Goal: Task Accomplishment & Management: Manage account settings

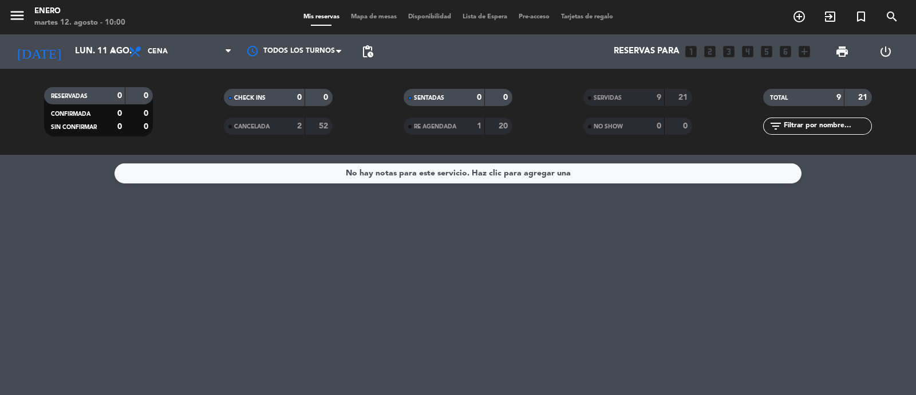
click at [69, 37] on div "[DATE] [DATE] arrow_drop_down" at bounding box center [66, 51] width 115 height 34
click at [73, 48] on input "lun. 11 ago." at bounding box center [124, 52] width 111 height 22
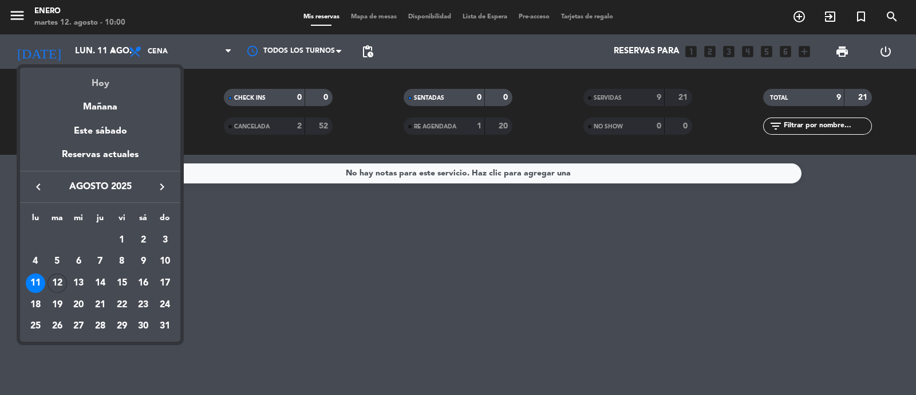
click at [86, 84] on div "Hoy" at bounding box center [100, 79] width 160 height 23
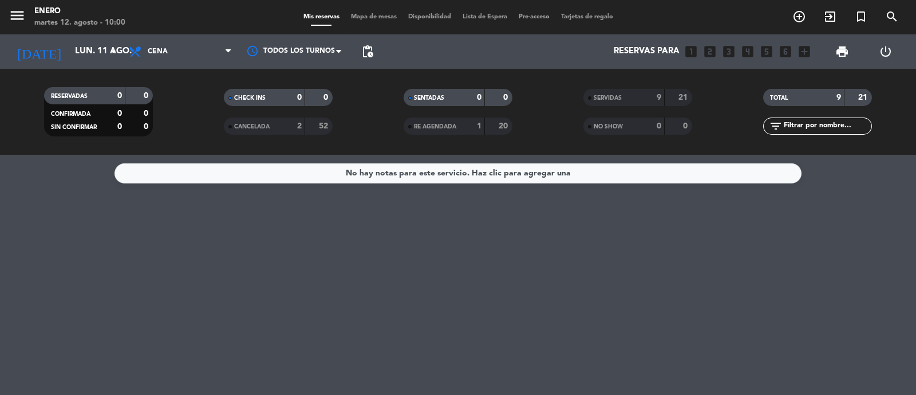
type input "[DATE]"
click at [187, 52] on span "Cena" at bounding box center [180, 51] width 115 height 25
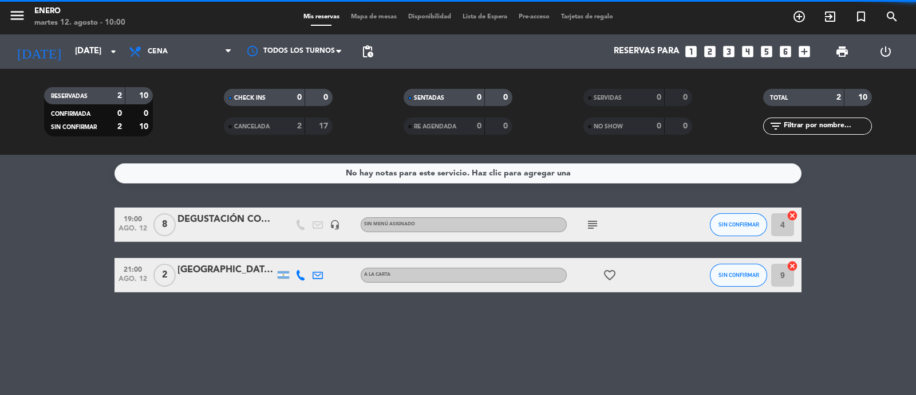
click at [190, 127] on filter-checkbox "CANCELADA 2 17" at bounding box center [278, 125] width 180 height 17
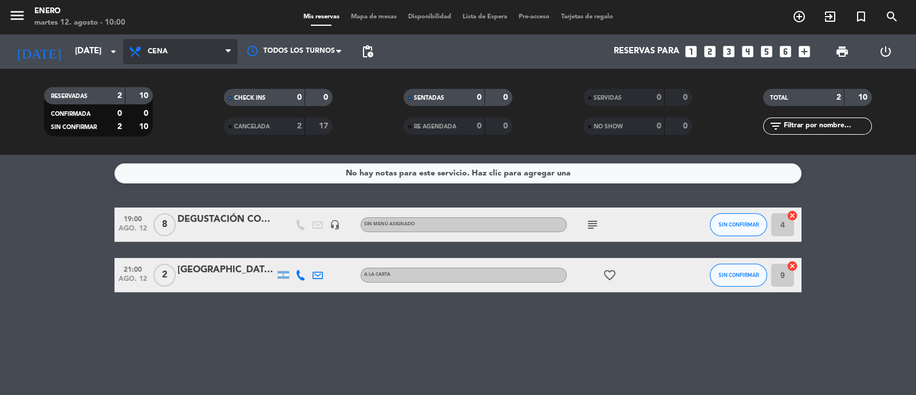
click at [190, 57] on span "Cena" at bounding box center [180, 51] width 115 height 25
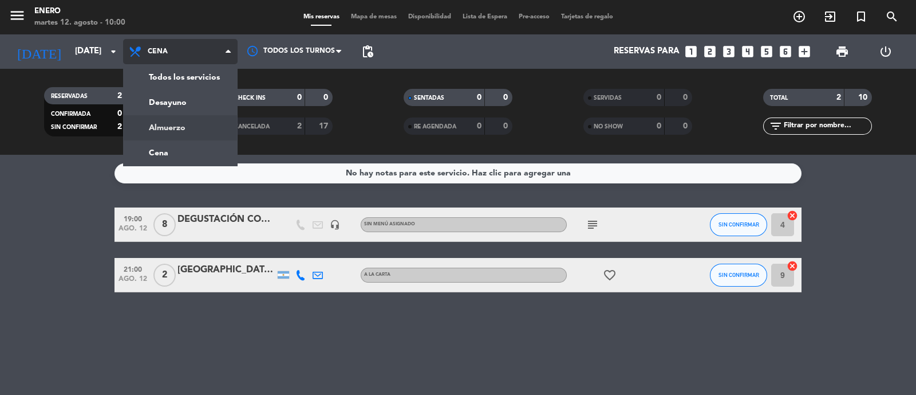
click at [177, 133] on div "menu Enero [DATE] 12. agosto - 10:00 Mis reservas Mapa de mesas Disponibilidad …" at bounding box center [458, 77] width 916 height 155
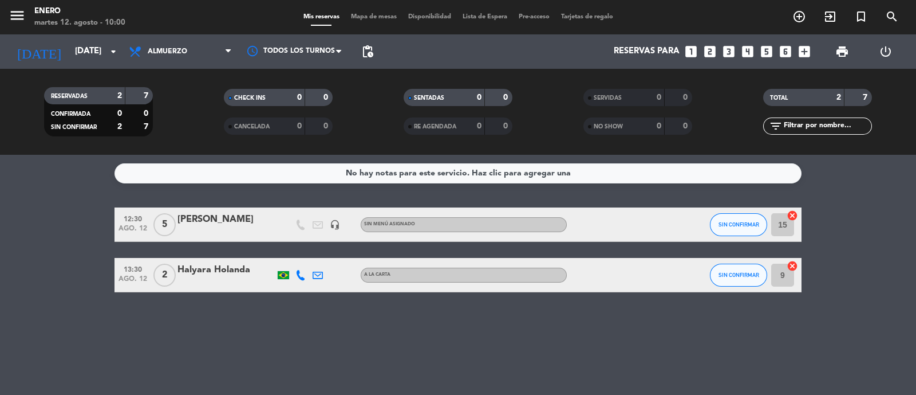
click at [316, 222] on icon at bounding box center [318, 224] width 10 height 10
click at [298, 274] on icon at bounding box center [300, 275] width 10 height 10
click at [211, 53] on span "Almuerzo" at bounding box center [180, 51] width 115 height 25
click at [197, 148] on div "menu Enero [DATE] 12. agosto - 10:01 Mis reservas Mapa de mesas Disponibilidad …" at bounding box center [458, 77] width 916 height 155
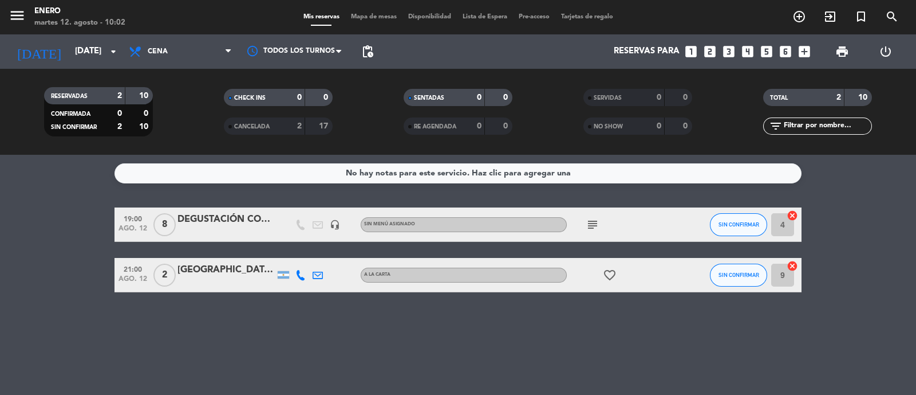
click at [615, 282] on div "favorite_border" at bounding box center [618, 275] width 103 height 34
click at [613, 281] on icon "favorite_border" at bounding box center [610, 275] width 14 height 14
click at [613, 280] on icon "favorite_border" at bounding box center [610, 275] width 14 height 14
click at [592, 220] on icon "subject" at bounding box center [593, 225] width 14 height 14
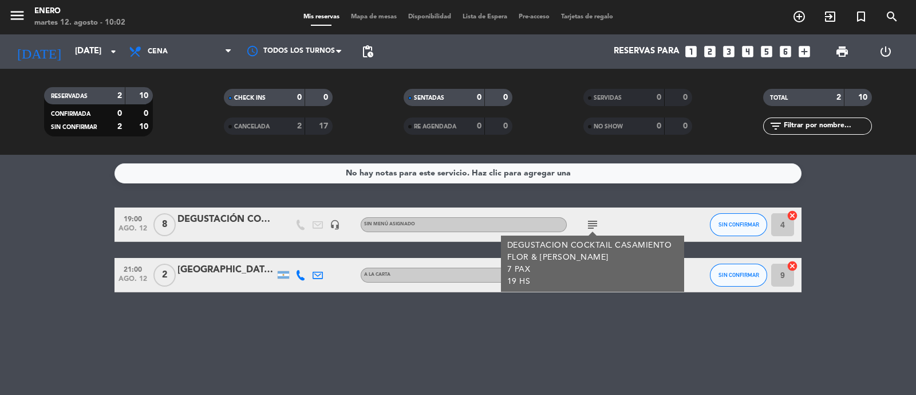
click at [592, 220] on icon "subject" at bounding box center [593, 225] width 14 height 14
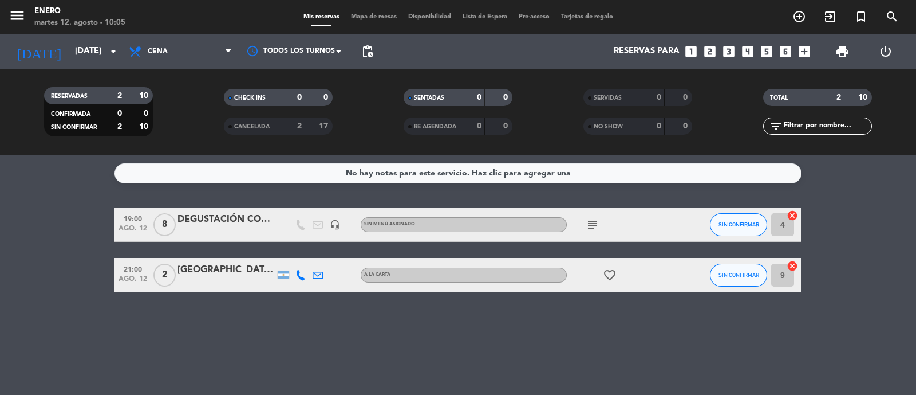
click at [178, 44] on span "Cena" at bounding box center [180, 51] width 115 height 25
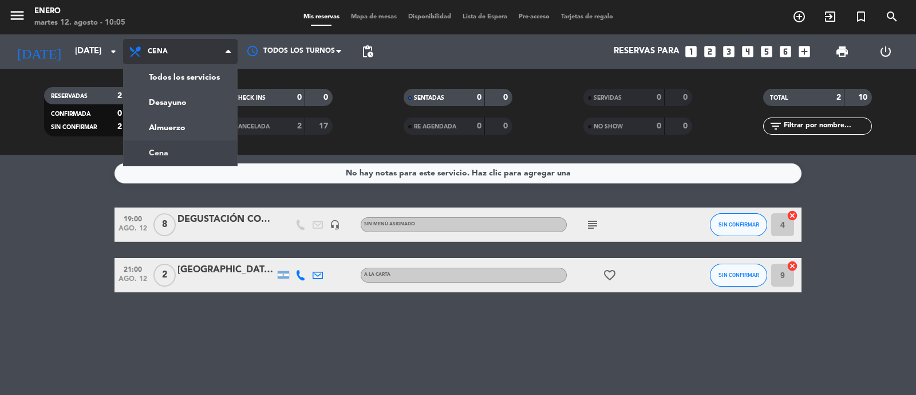
click at [168, 149] on div "menu Enero [DATE] 12. agosto - 10:05 Mis reservas Mapa de mesas Disponibilidad …" at bounding box center [458, 77] width 916 height 155
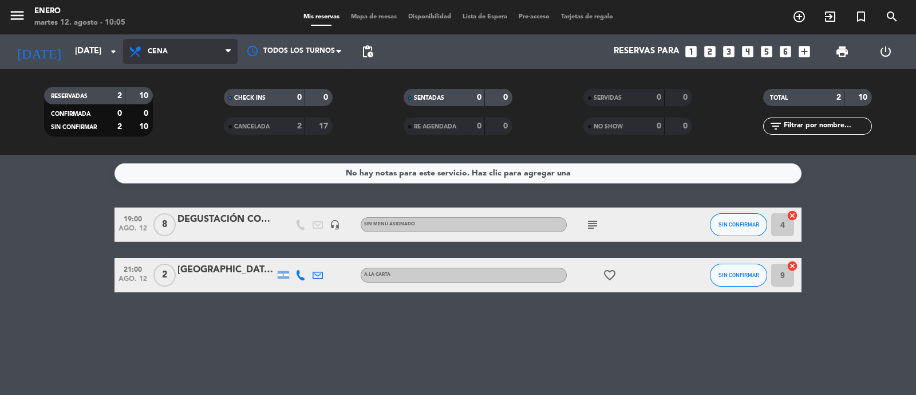
click at [157, 39] on span "Cena" at bounding box center [180, 51] width 115 height 25
click at [168, 121] on div "menu Enero [DATE] 12. agosto - 10:05 Mis reservas Mapa de mesas Disponibilidad …" at bounding box center [458, 77] width 916 height 155
